Goal: Information Seeking & Learning: Learn about a topic

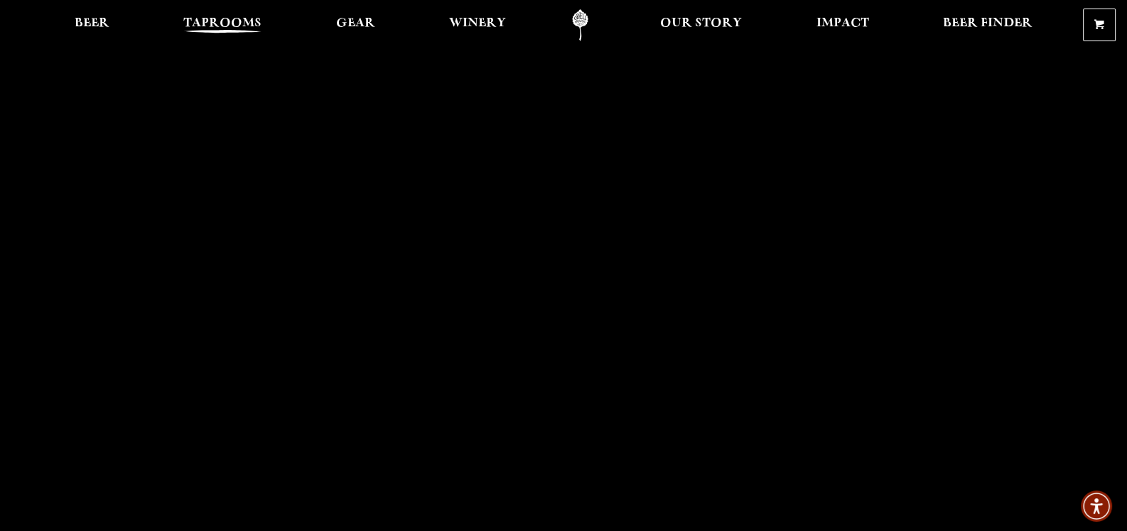
click at [195, 25] on span "Taprooms" at bounding box center [222, 23] width 78 height 11
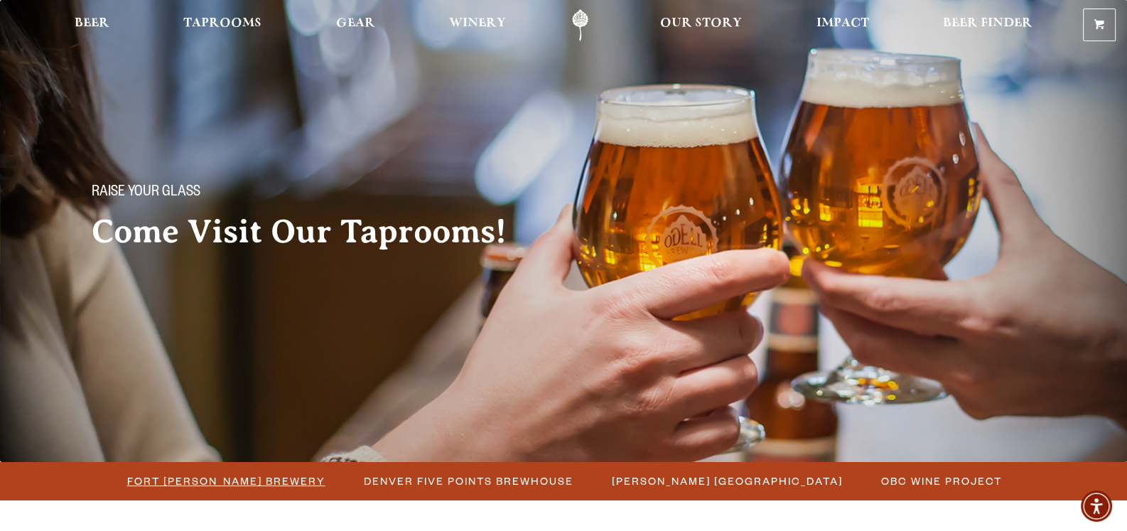
click at [285, 479] on span "Fort [PERSON_NAME] Brewery" at bounding box center [226, 480] width 198 height 21
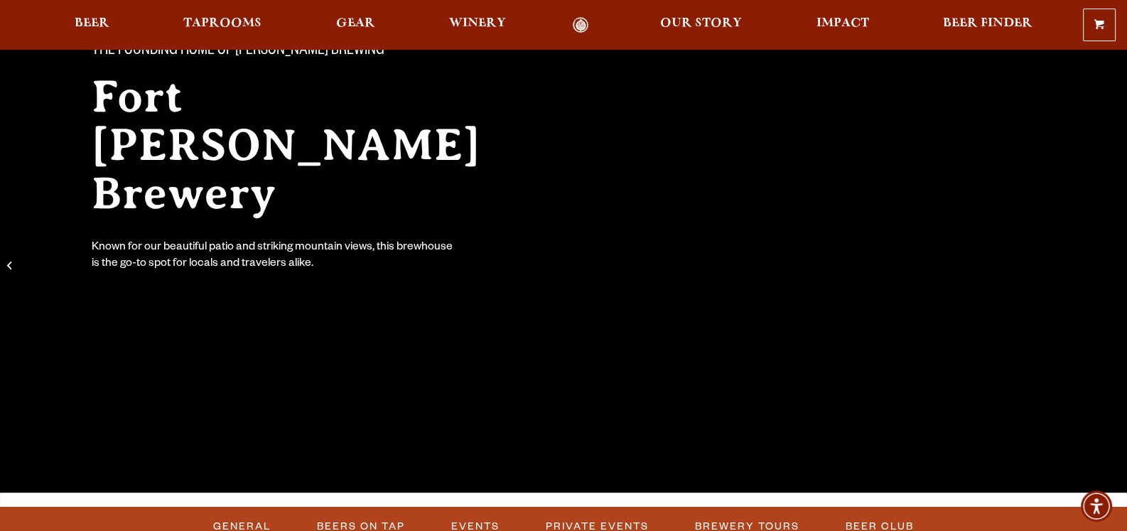
scroll to position [426, 0]
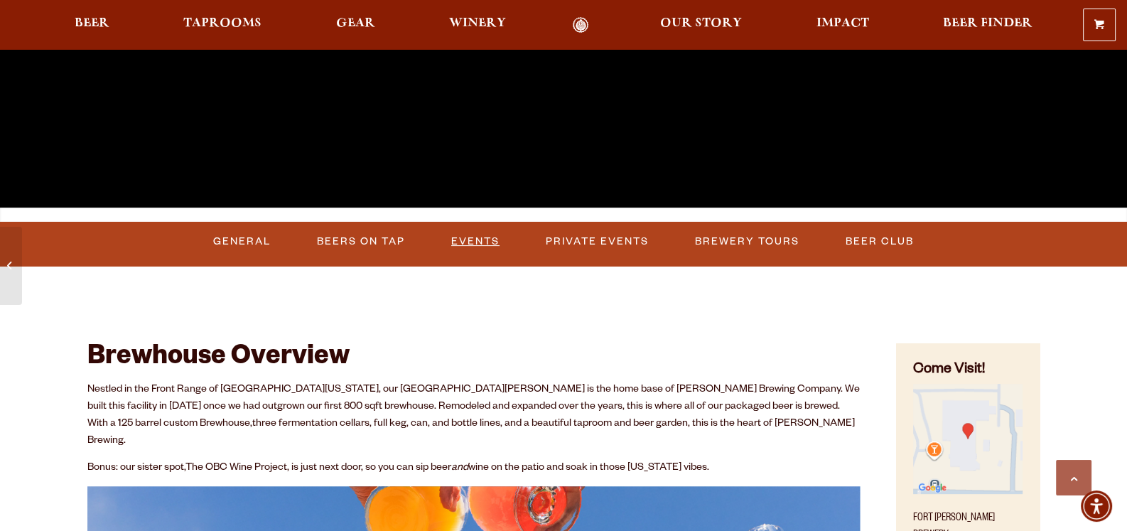
click at [472, 241] on link "Events" at bounding box center [476, 241] width 60 height 33
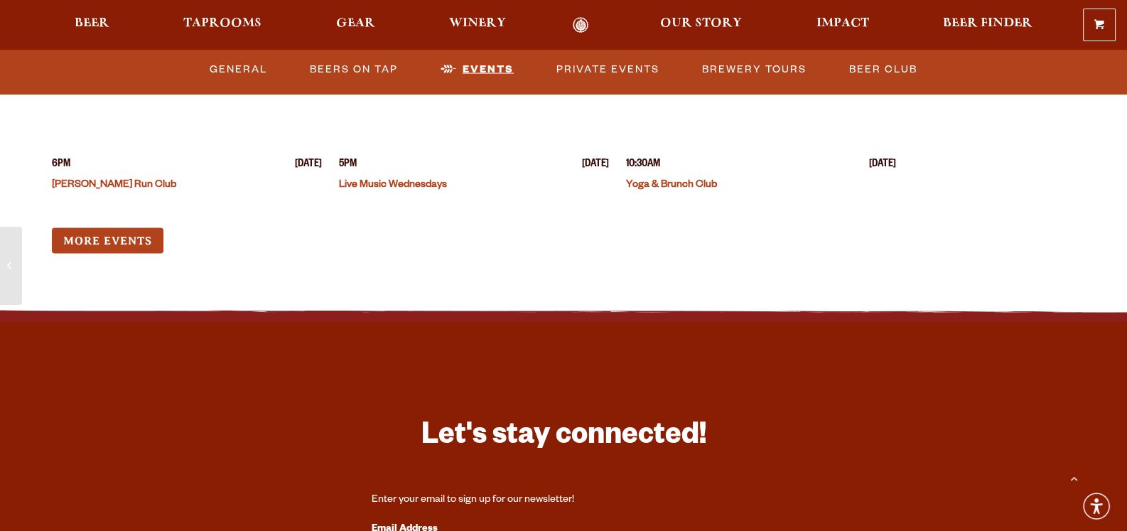
scroll to position [3683, 0]
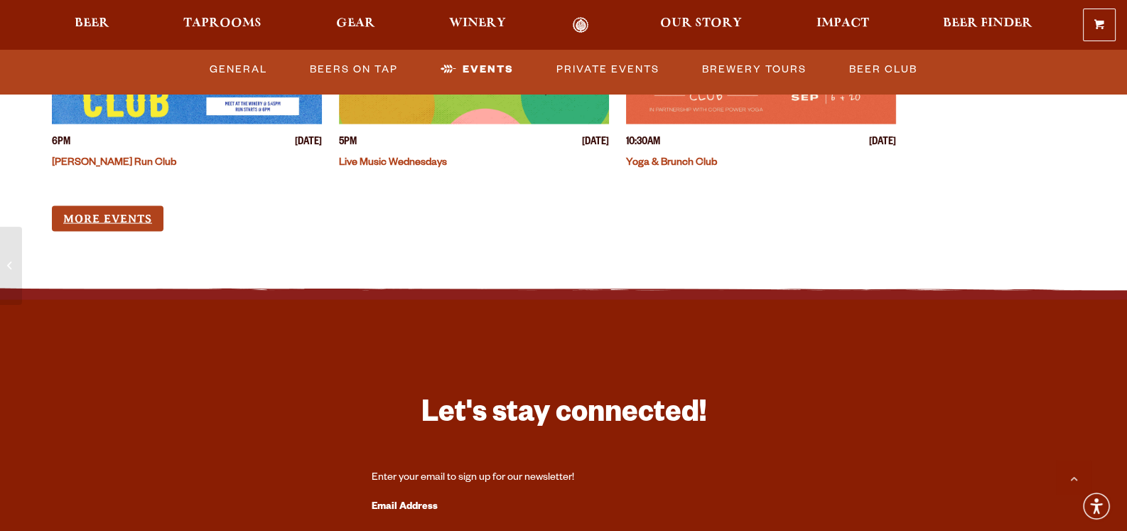
click at [108, 206] on link "More Events" at bounding box center [108, 219] width 112 height 26
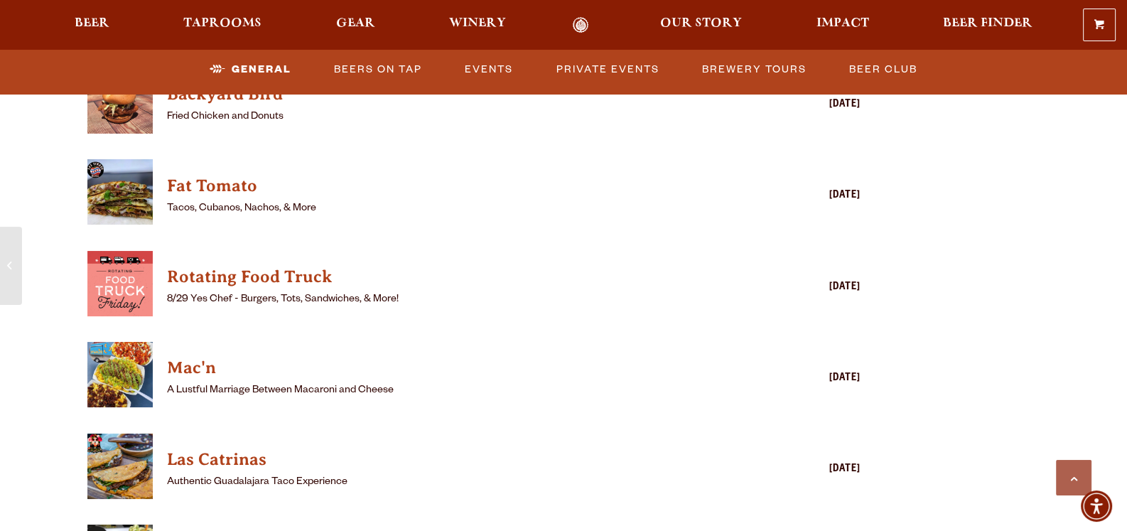
scroll to position [1764, 0]
click at [204, 271] on h4 "Rotating Food Truck" at bounding box center [453, 277] width 573 height 23
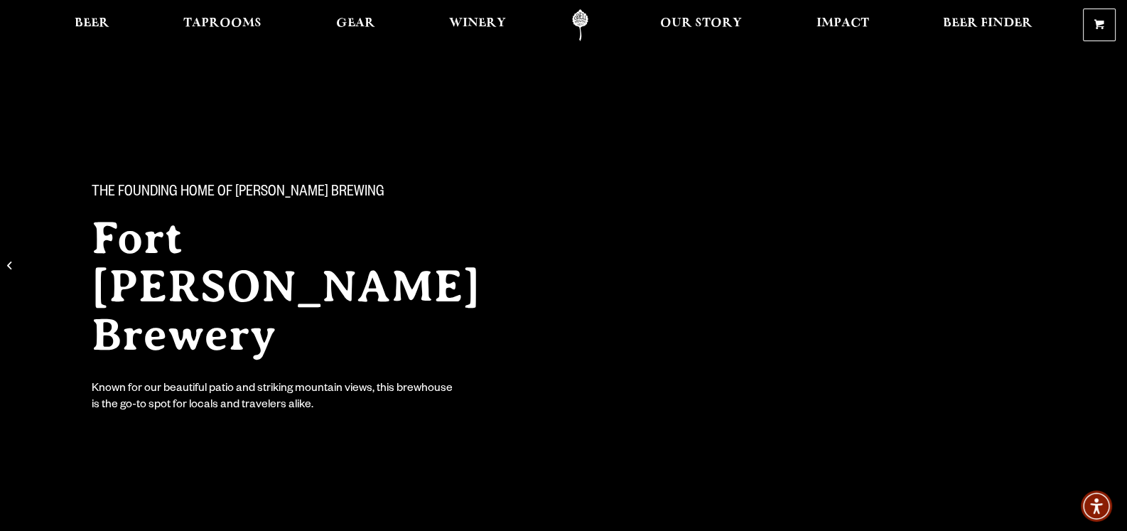
scroll to position [0, 0]
